Goal: Task Accomplishment & Management: Use online tool/utility

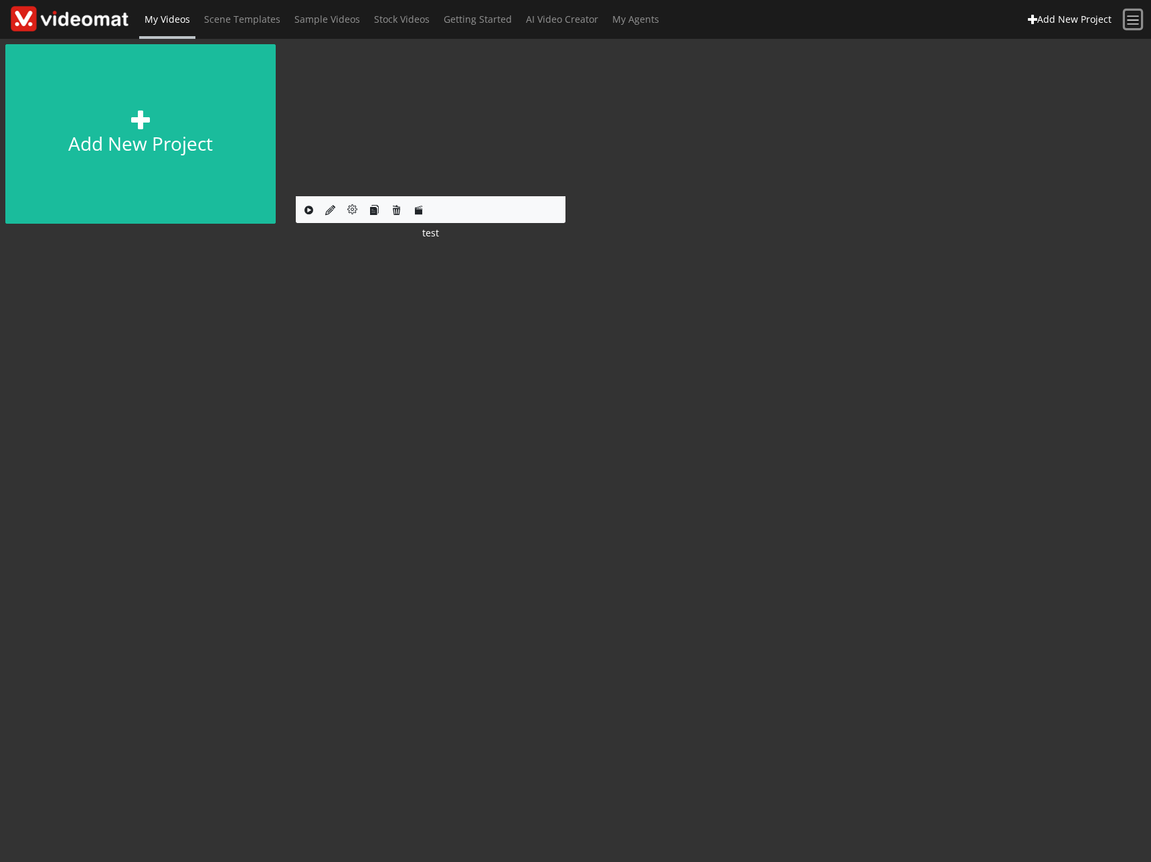
click at [1138, 24] on span at bounding box center [1133, 20] width 15 height 15
click at [807, 208] on div "Add new project Edit Project test" at bounding box center [576, 150] width 1172 height 222
click at [417, 345] on div "Add new project Edit Project test ×" at bounding box center [575, 450] width 1151 height 823
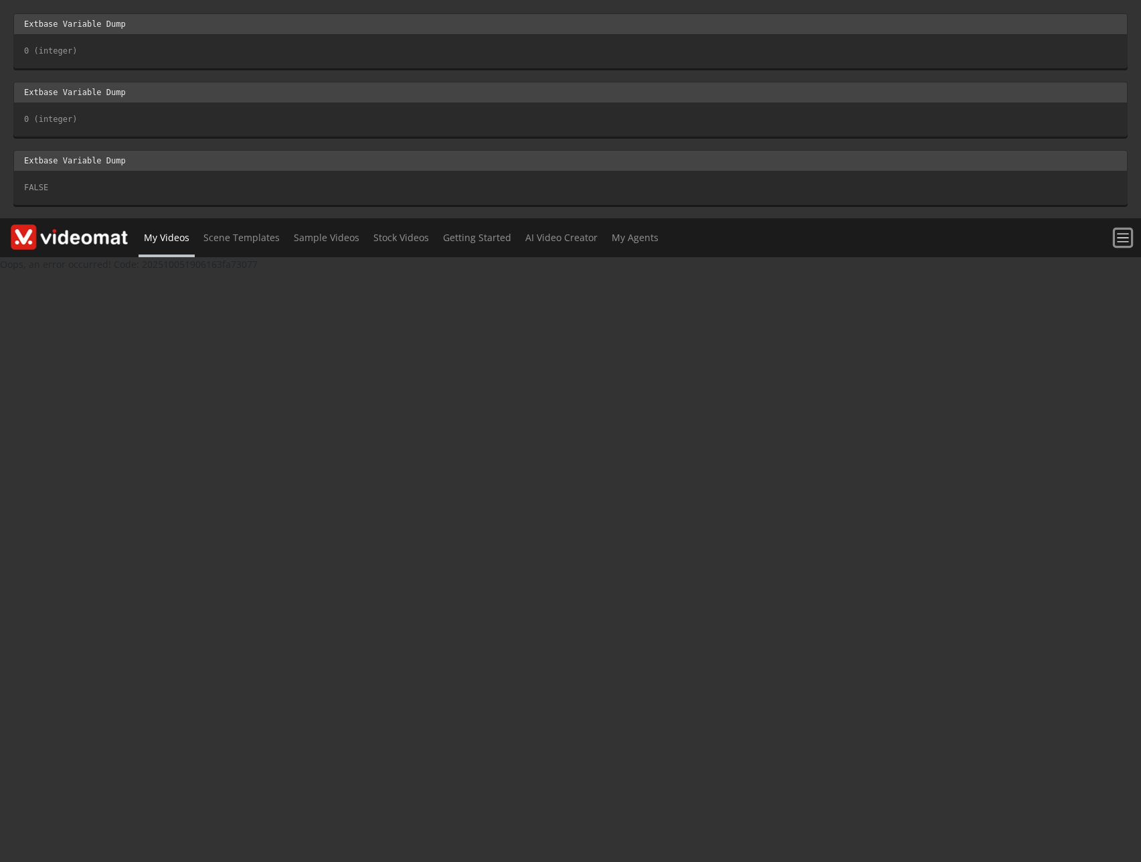
click at [1123, 235] on span at bounding box center [1123, 237] width 15 height 15
click at [1123, 234] on span at bounding box center [1123, 237] width 15 height 15
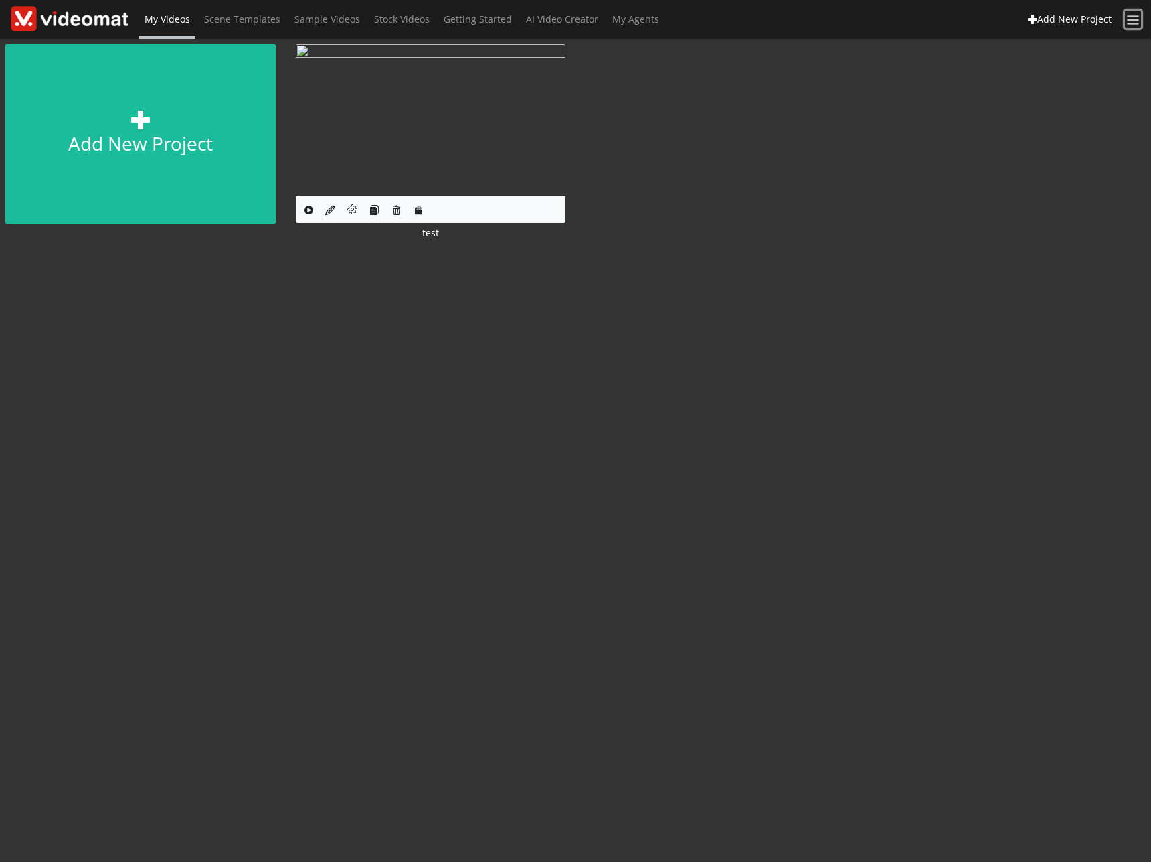
click at [1132, 23] on span at bounding box center [1133, 20] width 15 height 15
click at [825, 394] on div "Add new project Edit Project test ×" at bounding box center [575, 450] width 1151 height 823
